Goal: Communication & Community: Answer question/provide support

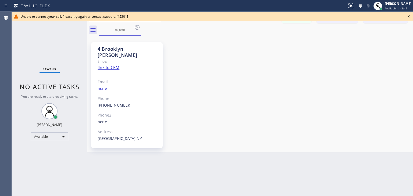
click at [411, 14] on icon at bounding box center [408, 16] width 6 height 6
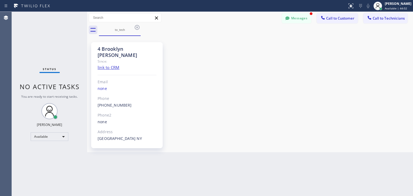
click at [302, 24] on div "Messages Call to Customer Call to Technicians Outbound call Location Search loc…" at bounding box center [250, 18] width 326 height 12
click at [307, 17] on button "Messages" at bounding box center [296, 18] width 30 height 10
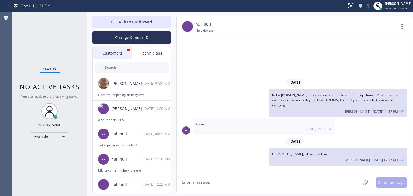
click at [106, 60] on div at bounding box center [132, 67] width 78 height 16
click at [115, 57] on div "Customers" at bounding box center [112, 53] width 39 height 12
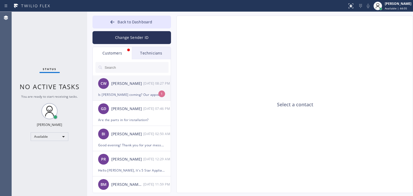
click at [128, 85] on div "[PERSON_NAME]" at bounding box center [127, 84] width 32 height 6
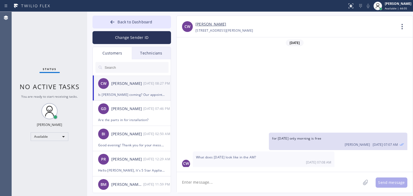
scroll to position [101, 0]
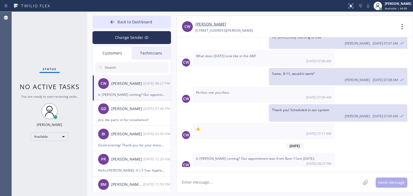
click at [215, 188] on textarea at bounding box center [268, 182] width 184 height 21
click at [319, 182] on textarea "Hello, yes, I'm extremely sorry, he just texted me saying that he got sick, m" at bounding box center [272, 182] width 193 height 21
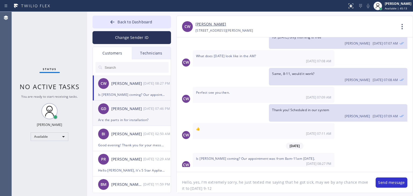
type textarea "Hello, yes, I'm extremely sorry, he just texted me saying that he got sick, may…"
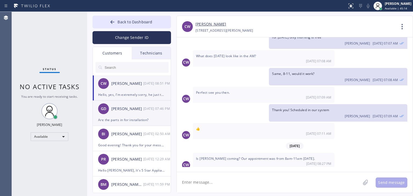
scroll to position [125, 0]
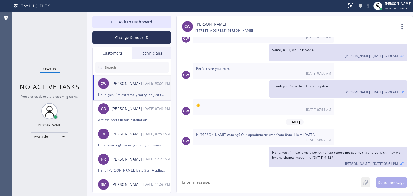
click at [364, 179] on icon at bounding box center [364, 182] width 5 height 7
click at [288, 173] on textarea at bounding box center [268, 182] width 184 height 21
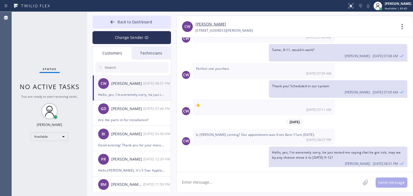
click at [288, 173] on textarea at bounding box center [268, 182] width 184 height 21
type textarea "H"
type textarea "We are sorry for inconveniences. Is it possible to reschedule?"
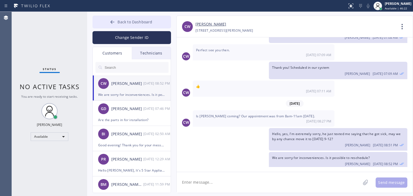
click at [154, 26] on button "Back to Dashboard" at bounding box center [131, 22] width 78 height 13
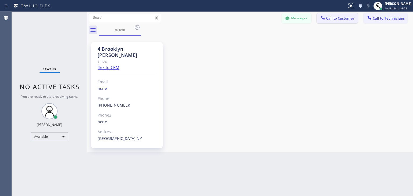
click at [352, 15] on button "Call to Customer" at bounding box center [336, 18] width 41 height 10
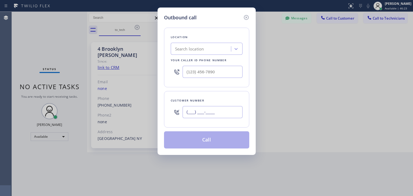
paste input "708) 205-8587"
click at [212, 110] on input "(___) ___-____" at bounding box center [212, 112] width 60 height 12
type input "[PHONE_NUMBER]"
paste input "Sub Zero Appliance Repair [GEOGRAPHIC_DATA]"
type input "Sub Zero Appliance Repair [GEOGRAPHIC_DATA]"
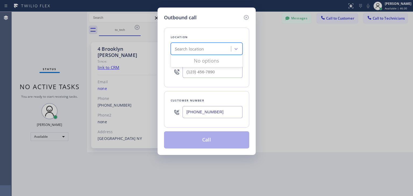
click at [221, 49] on div "Search location Sub Zero Appliance Repair [GEOGRAPHIC_DATA]" at bounding box center [207, 49] width 72 height 12
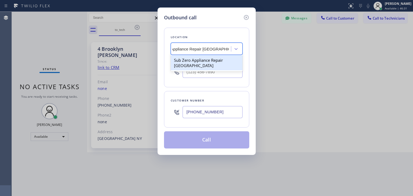
click at [229, 60] on div "Sub Zero Appliance Repair [GEOGRAPHIC_DATA]" at bounding box center [207, 62] width 72 height 15
type input "[PHONE_NUMBER]"
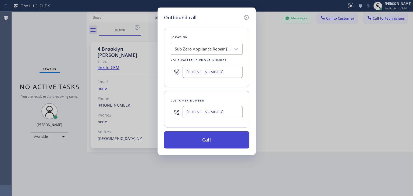
click at [190, 135] on button "Call" at bounding box center [206, 139] width 85 height 17
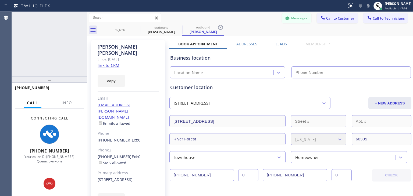
type input "[PHONE_NUMBER]"
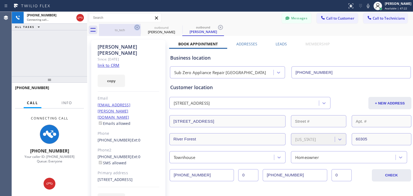
click at [135, 27] on icon at bounding box center [137, 27] width 6 height 6
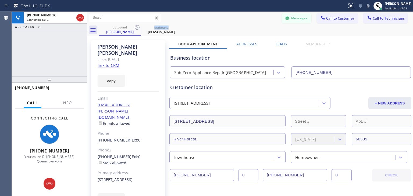
click at [135, 27] on icon at bounding box center [137, 27] width 6 height 6
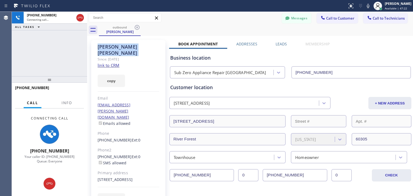
click at [135, 27] on icon at bounding box center [137, 27] width 6 height 6
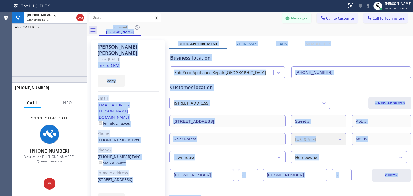
click at [135, 27] on div "outbound [PERSON_NAME]" at bounding box center [256, 30] width 314 height 12
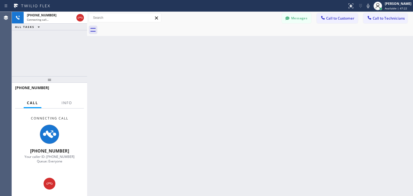
click at [135, 27] on div at bounding box center [256, 30] width 314 height 12
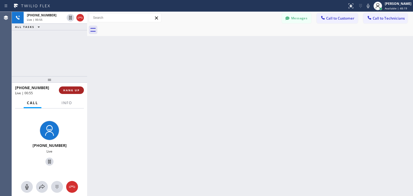
click at [68, 91] on span "HANG UP" at bounding box center [71, 90] width 16 height 4
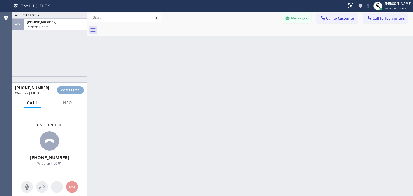
click at [68, 91] on span "COMPLETE" at bounding box center [70, 90] width 19 height 4
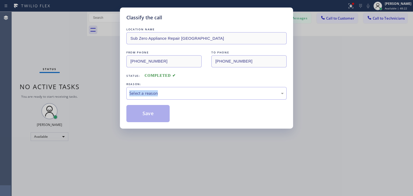
drag, startPoint x: 68, startPoint y: 91, endPoint x: 175, endPoint y: 99, distance: 106.7
click at [175, 99] on div "Classify the call LOCATION NAME Sub Zero Appliance Repair [GEOGRAPHIC_DATA] FRO…" at bounding box center [206, 98] width 413 height 196
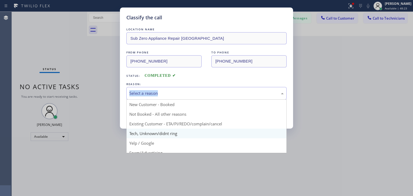
drag, startPoint x: 197, startPoint y: 92, endPoint x: 184, endPoint y: 135, distance: 44.7
click at [184, 100] on div "Select a reason New Customer - Booked Not Booked - All other reasons Existing C…" at bounding box center [206, 93] width 160 height 13
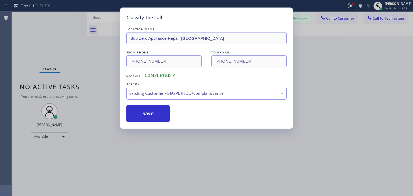
drag, startPoint x: 200, startPoint y: 124, endPoint x: 114, endPoint y: 107, distance: 87.4
click at [163, 112] on button "Save" at bounding box center [147, 113] width 43 height 17
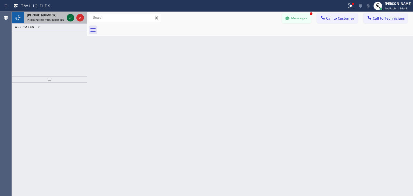
click at [67, 16] on icon at bounding box center [70, 18] width 6 height 6
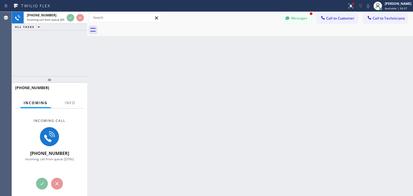
click at [38, 86] on span "[PHONE_NUMBER]" at bounding box center [32, 87] width 34 height 5
copy span "13103835510"
click at [38, 86] on span "[PHONE_NUMBER]" at bounding box center [32, 87] width 34 height 5
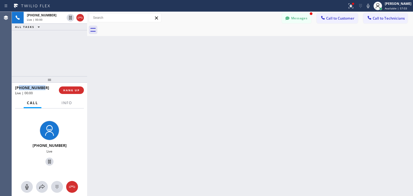
drag, startPoint x: 41, startPoint y: 87, endPoint x: 20, endPoint y: 89, distance: 20.5
click at [20, 89] on span "[PHONE_NUMBER]" at bounding box center [32, 87] width 34 height 5
copy span "3103835510"
click at [126, 31] on div at bounding box center [256, 30] width 314 height 12
click at [36, 88] on span "[PHONE_NUMBER]" at bounding box center [32, 87] width 34 height 5
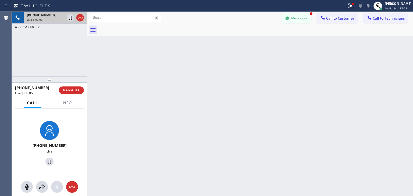
click at [55, 17] on div "[PHONE_NUMBER]" at bounding box center [46, 15] width 38 height 5
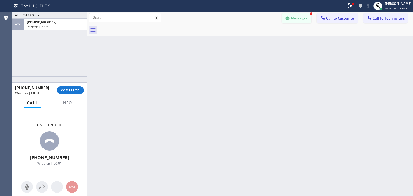
click at [302, 20] on button "Messages" at bounding box center [296, 18] width 30 height 10
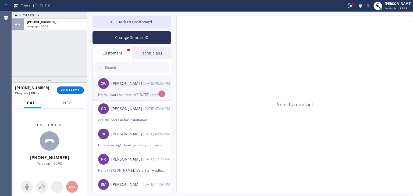
click at [136, 83] on div "[PERSON_NAME]" at bounding box center [127, 84] width 32 height 6
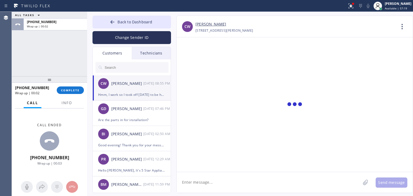
scroll to position [166, 0]
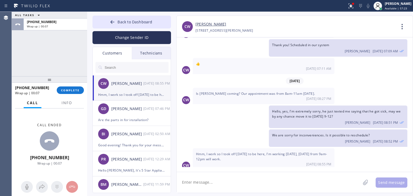
click at [256, 187] on textarea at bounding box center [268, 182] width 184 height 21
click at [213, 23] on link "[PERSON_NAME]" at bounding box center [210, 24] width 31 height 6
click at [238, 181] on textarea at bounding box center [268, 182] width 184 height 21
click at [185, 184] on textarea "sure, moved for [DATE]." at bounding box center [272, 182] width 193 height 21
click at [241, 179] on textarea "Sure, moved for [DATE]." at bounding box center [272, 182] width 193 height 21
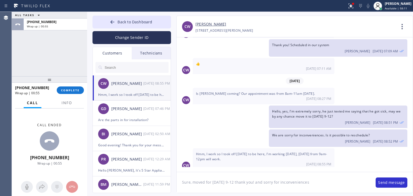
type textarea "Sure, moved for [DATE] 9-12 thank you! and sorry for inconveniences."
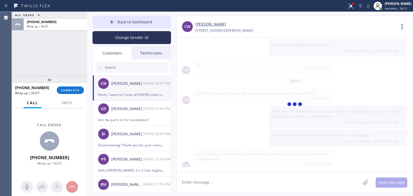
scroll to position [185, 0]
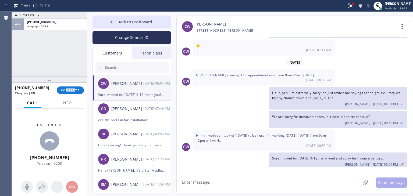
drag, startPoint x: 75, startPoint y: 85, endPoint x: 67, endPoint y: 94, distance: 12.2
click at [67, 94] on div "[PHONE_NUMBER] Wrap up | 00:58 COMPLETE" at bounding box center [49, 90] width 69 height 14
click at [71, 91] on span "COMPLETE" at bounding box center [70, 90] width 19 height 4
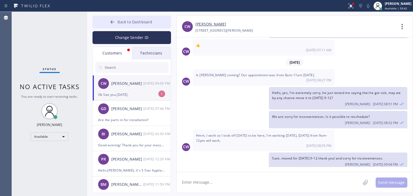
scroll to position [202, 0]
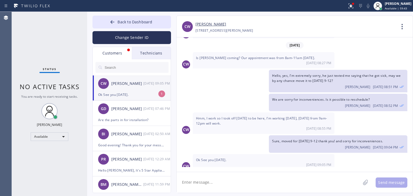
click at [143, 78] on div "[PERSON_NAME] [DATE] 09:05 PM" at bounding box center [132, 83] width 78 height 16
click at [137, 26] on button "Back to Dashboard" at bounding box center [131, 22] width 78 height 13
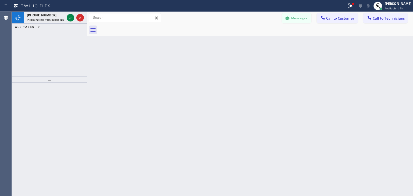
drag, startPoint x: 49, startPoint y: 13, endPoint x: 50, endPoint y: 47, distance: 34.1
click at [50, 47] on div "[PHONE_NUMBER] Incoming call from queue [DSRs] ALL TASKS ALL TASKS ACTIVE TASKS…" at bounding box center [49, 44] width 75 height 64
click at [306, 17] on button "Messages" at bounding box center [296, 18] width 30 height 10
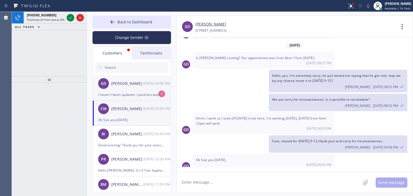
click at [125, 78] on div "GD [PERSON_NAME] [DATE] 09:06 PM" at bounding box center [132, 83] width 78 height 16
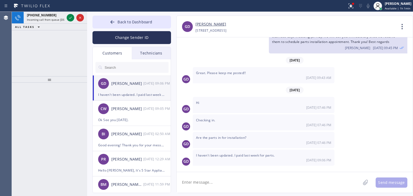
scroll to position [142, 0]
click at [233, 173] on textarea at bounding box center [268, 182] width 184 height 21
click at [234, 176] on textarea at bounding box center [268, 182] width 184 height 21
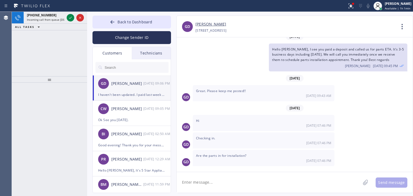
scroll to position [122, 0]
click at [217, 24] on link "[PERSON_NAME]" at bounding box center [210, 24] width 31 height 6
click at [244, 182] on textarea at bounding box center [268, 182] width 184 height 21
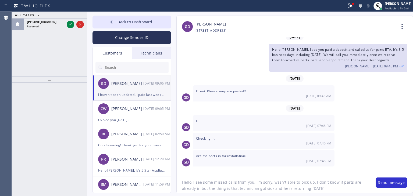
type textarea "Hello, I see some missed calls from you, I'm sorry, wasn't able to pick up. I d…"
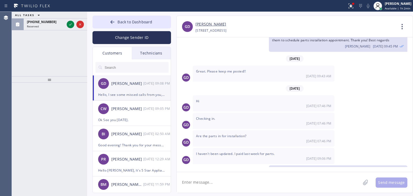
scroll to position [171, 0]
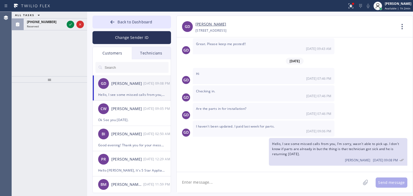
click at [259, 176] on textarea at bounding box center [268, 182] width 184 height 21
click at [265, 181] on textarea at bounding box center [268, 182] width 184 height 21
click at [273, 177] on textarea at bounding box center [268, 182] width 184 height 21
type textarea "L"
type textarea "I"
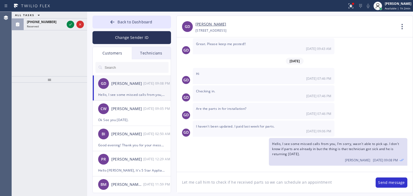
type textarea "Let me call him to check if he received parts so we can schedule an appointment."
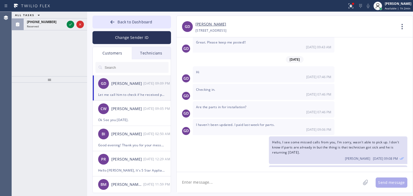
scroll to position [190, 0]
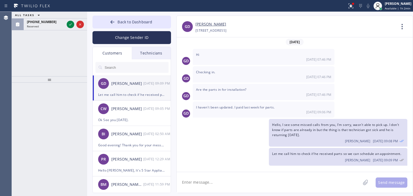
click at [273, 177] on textarea at bounding box center [268, 182] width 184 height 21
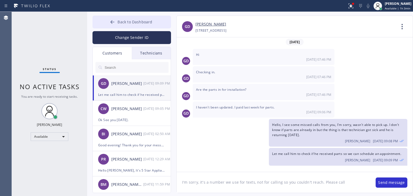
click at [151, 18] on button "Back to Dashboard" at bounding box center [131, 22] width 78 height 13
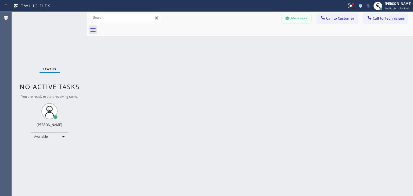
click at [297, 15] on button "Messages" at bounding box center [296, 18] width 30 height 10
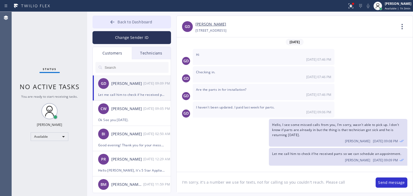
click at [150, 21] on span "Back to Dashboard" at bounding box center [134, 21] width 35 height 5
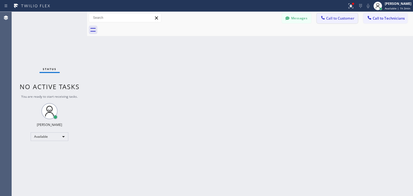
click at [327, 19] on span "Call to Customer" at bounding box center [340, 18] width 28 height 5
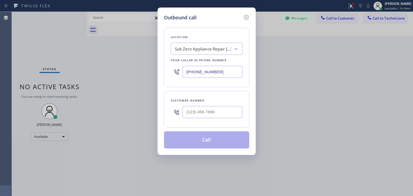
click at [191, 56] on div "Location Sub Zero Appliance Repair [GEOGRAPHIC_DATA] Your caller id phone numbe…" at bounding box center [206, 58] width 85 height 60
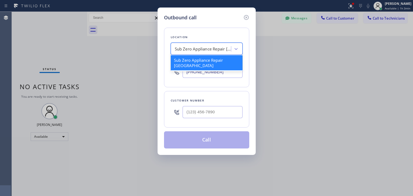
click at [203, 52] on div "Sub Zero Appliance Repair [GEOGRAPHIC_DATA]" at bounding box center [201, 48] width 59 height 9
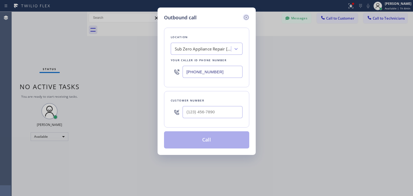
click at [247, 18] on icon at bounding box center [246, 17] width 6 height 6
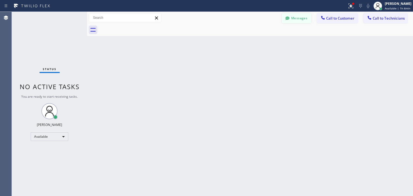
click at [295, 17] on button "Messages" at bounding box center [296, 18] width 30 height 10
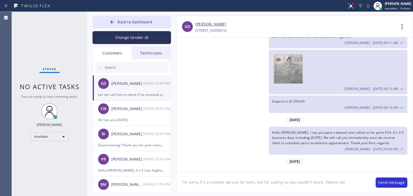
scroll to position [39, 0]
click at [255, 183] on textarea "I'm sorry, it's a number we use for texts, not for calling so you couldn't reac…" at bounding box center [272, 182] width 193 height 21
click at [340, 187] on textarea "I'm sorry, it's a number we use for texts, not for calling so you couldn't reac…" at bounding box center [272, 182] width 193 height 21
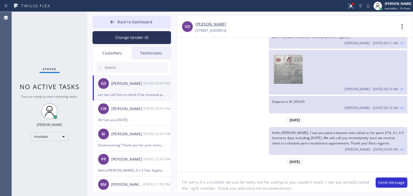
type textarea "I'm sorry, it's a number we use for texts, not for calling so you couldn't reac…"
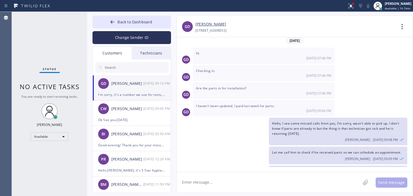
scroll to position [214, 0]
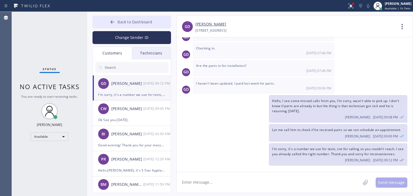
click at [140, 24] on span "Back to Dashboard" at bounding box center [134, 21] width 35 height 5
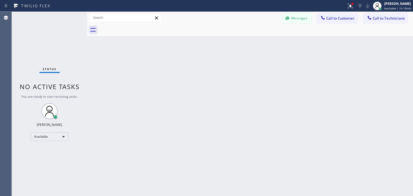
click at [294, 20] on button "Messages" at bounding box center [296, 18] width 30 height 10
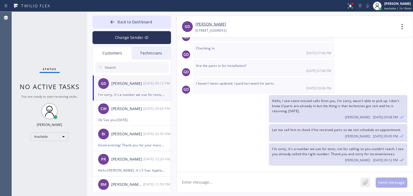
click at [363, 186] on button at bounding box center [365, 183] width 10 height 10
click at [391, 183] on button "Send message" at bounding box center [391, 183] width 32 height 10
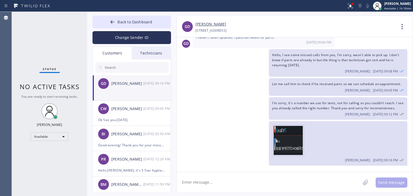
click at [283, 141] on img at bounding box center [289, 140] width 32 height 29
click at [162, 26] on button "Back to Dashboard" at bounding box center [131, 22] width 78 height 13
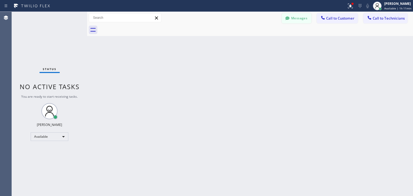
click at [287, 14] on button "Messages" at bounding box center [296, 18] width 30 height 10
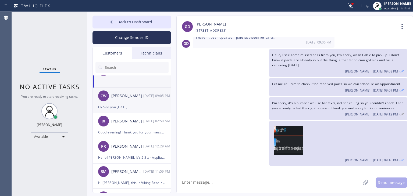
scroll to position [15, 0]
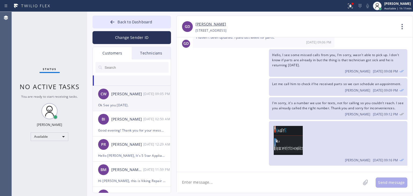
click at [125, 120] on div "[PERSON_NAME]" at bounding box center [127, 119] width 32 height 6
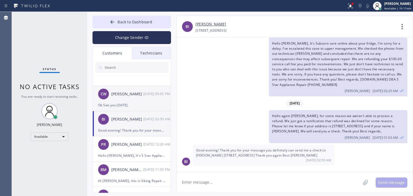
scroll to position [16, 0]
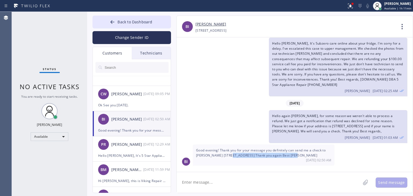
drag, startPoint x: 228, startPoint y: 149, endPoint x: 290, endPoint y: 152, distance: 61.6
click at [290, 152] on span "Good evening! Thank you for your message you definitely can send me a check to …" at bounding box center [260, 153] width 129 height 10
copy span "[STREET_ADDRESS]"
drag, startPoint x: 194, startPoint y: 150, endPoint x: 227, endPoint y: 152, distance: 32.3
click at [227, 152] on div "Good evening! Thank you for your message you definitely can send me a check to …" at bounding box center [264, 155] width 142 height 21
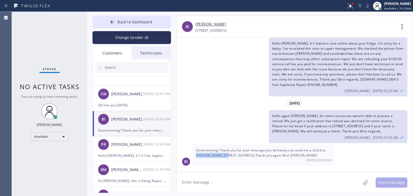
copy span "[PERSON_NAME]"
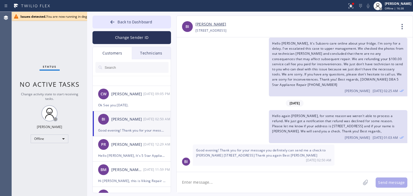
click at [218, 89] on div "Hello [PERSON_NAME], It's Subzero care online about your fridge. I'm sorry for …" at bounding box center [291, 67] width 230 height 59
click at [160, 24] on button "Back to Dashboard" at bounding box center [131, 22] width 78 height 13
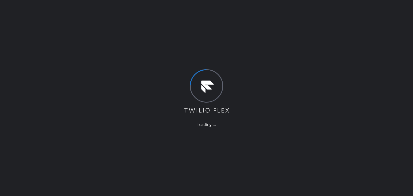
click at [251, 89] on div "Loading ..." at bounding box center [206, 98] width 413 height 196
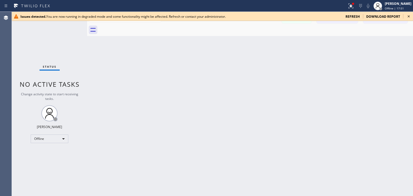
click at [412, 17] on div "Issues detected. You are now running in degraded mode and some functionality mi…" at bounding box center [212, 16] width 401 height 9
click at [410, 17] on icon at bounding box center [408, 16] width 6 height 6
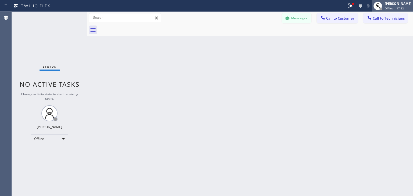
click at [402, 8] on span "Offline | 17:52" at bounding box center [393, 8] width 19 height 4
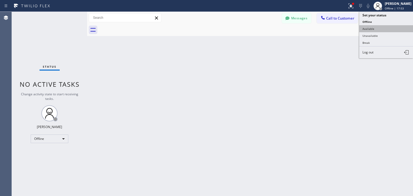
click at [396, 29] on button "Available" at bounding box center [386, 28] width 54 height 7
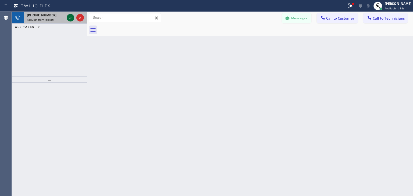
click at [70, 17] on icon at bounding box center [70, 18] width 6 height 6
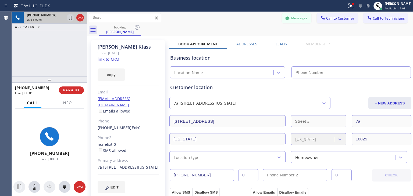
type input "(888) 996-5659"
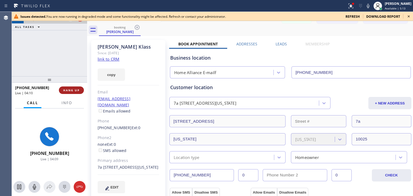
click at [71, 91] on span "HANG UP" at bounding box center [71, 90] width 16 height 4
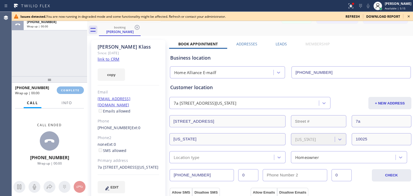
click at [408, 15] on icon at bounding box center [408, 16] width 6 height 6
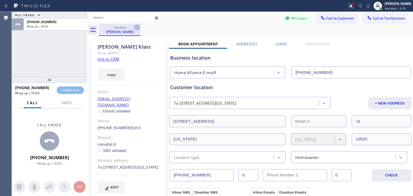
click at [139, 29] on icon at bounding box center [137, 27] width 5 height 5
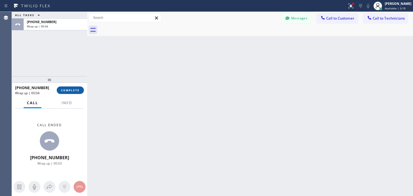
click at [74, 87] on div "+12126663130 Wrap up | 00:04 COMPLETE" at bounding box center [49, 90] width 69 height 14
click at [74, 87] on button "COMPLETE" at bounding box center [70, 90] width 27 height 8
click at [47, 99] on div "Call Info" at bounding box center [49, 103] width 69 height 11
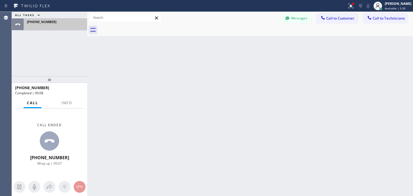
click at [77, 29] on div "+12126663130" at bounding box center [54, 25] width 61 height 12
